Goal: Transaction & Acquisition: Obtain resource

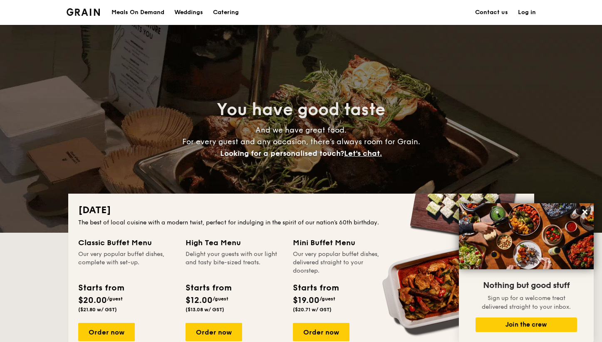
scroll to position [176, 0]
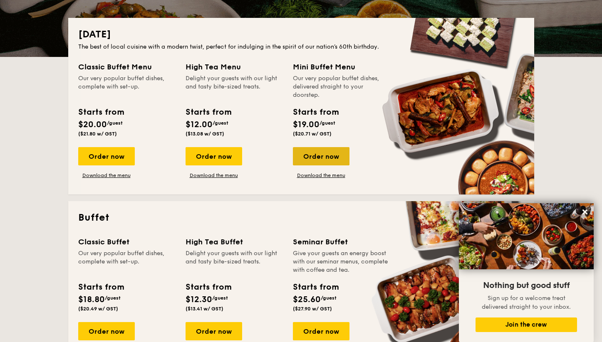
click at [307, 163] on div "Order now" at bounding box center [321, 156] width 57 height 18
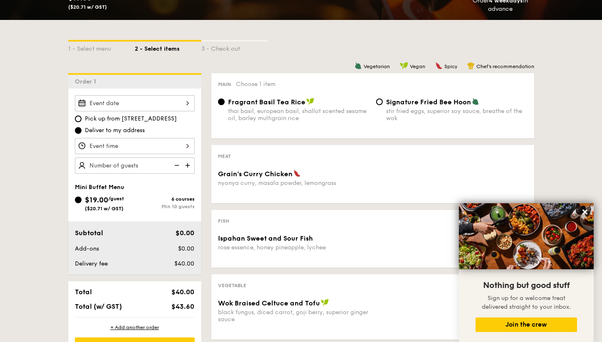
scroll to position [338, 0]
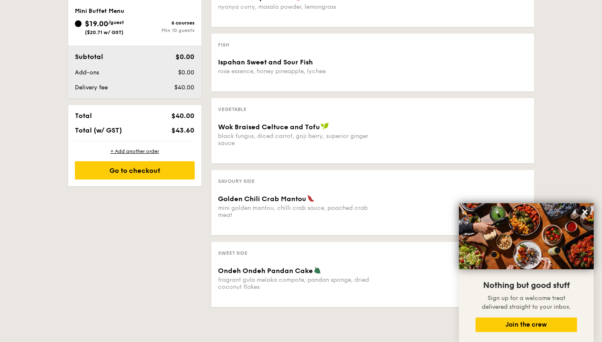
click at [146, 226] on div "1 - Select menu 2 - Select items 3 - Check out Order 1 Pick up from 5 Burn Road…" at bounding box center [301, 79] width 479 height 471
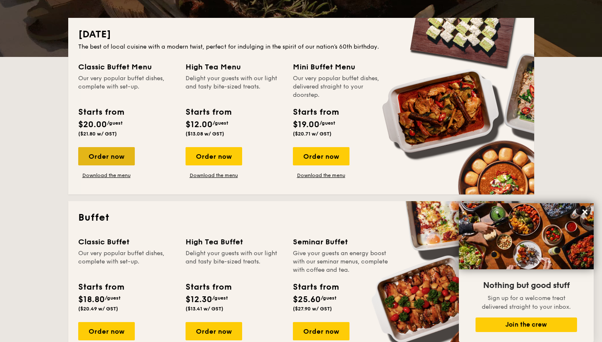
click at [124, 162] on div "Order now" at bounding box center [106, 156] width 57 height 18
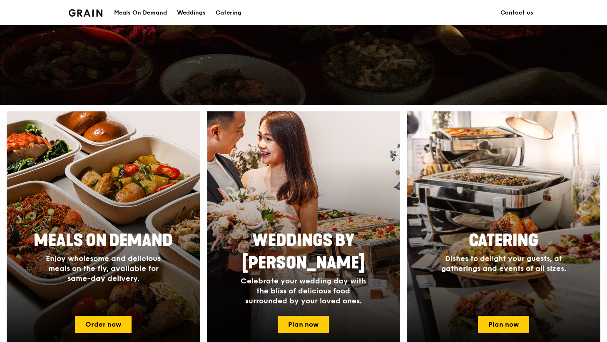
scroll to position [319, 0]
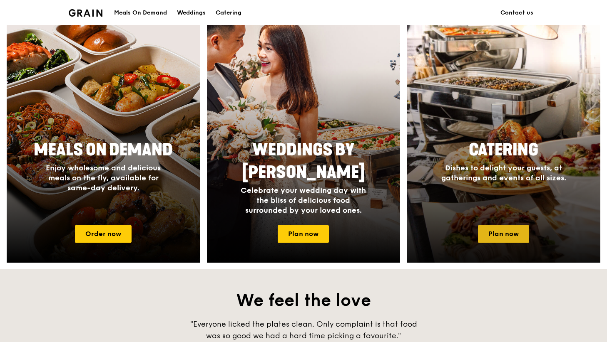
click at [504, 238] on link "Plan now" at bounding box center [503, 234] width 51 height 17
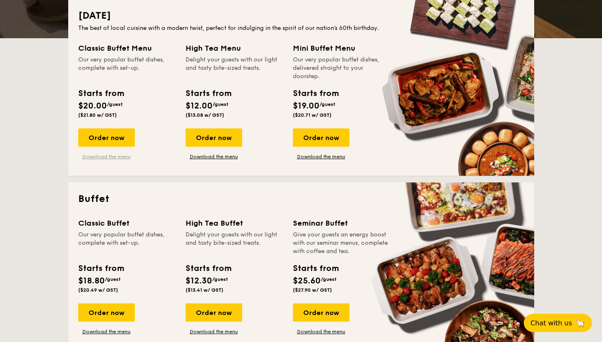
scroll to position [238, 0]
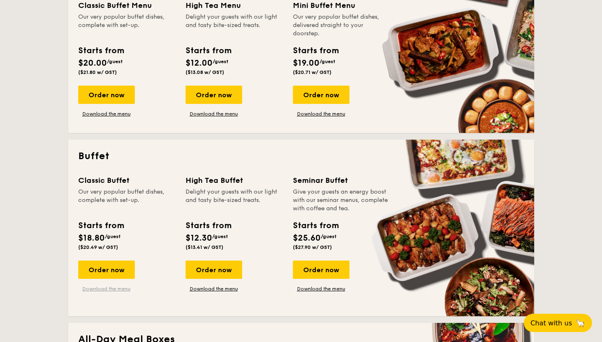
click at [125, 288] on link "Download the menu" at bounding box center [106, 289] width 57 height 7
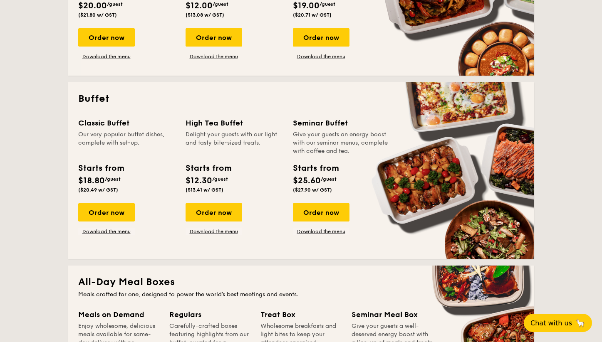
scroll to position [161, 0]
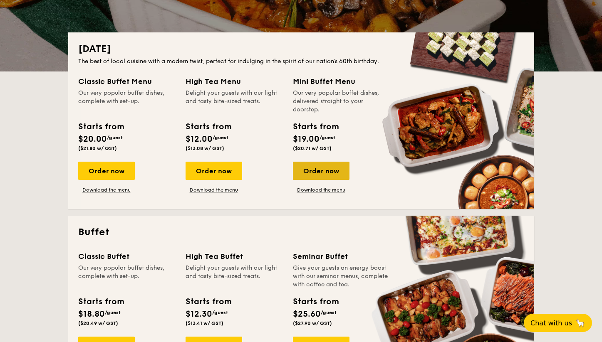
click at [337, 179] on div "Order now" at bounding box center [321, 171] width 57 height 18
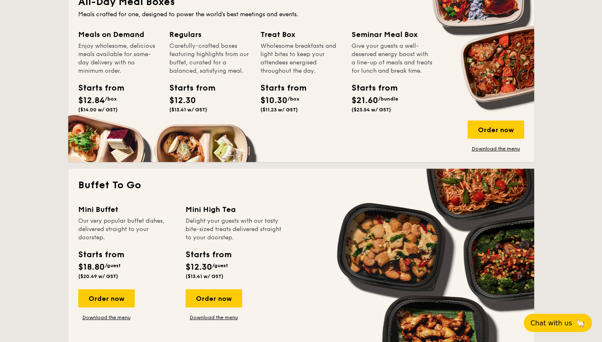
scroll to position [161, 0]
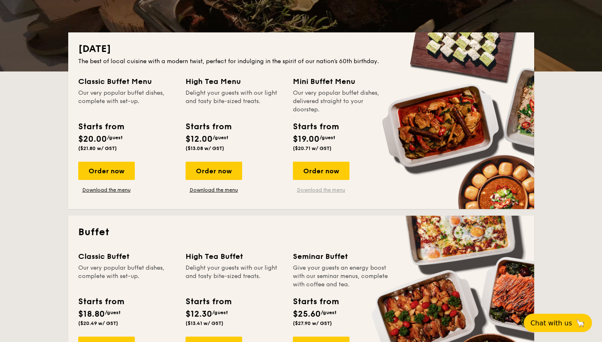
click at [320, 191] on link "Download the menu" at bounding box center [321, 190] width 57 height 7
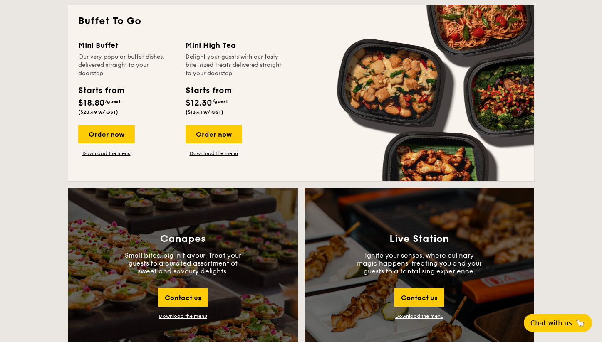
scroll to position [734, 0]
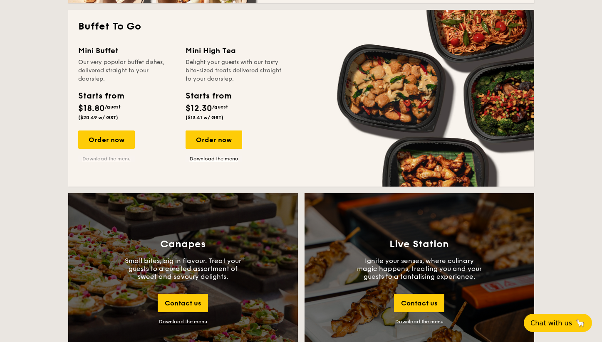
click at [107, 159] on link "Download the menu" at bounding box center [106, 159] width 57 height 7
